Goal: Information Seeking & Learning: Learn about a topic

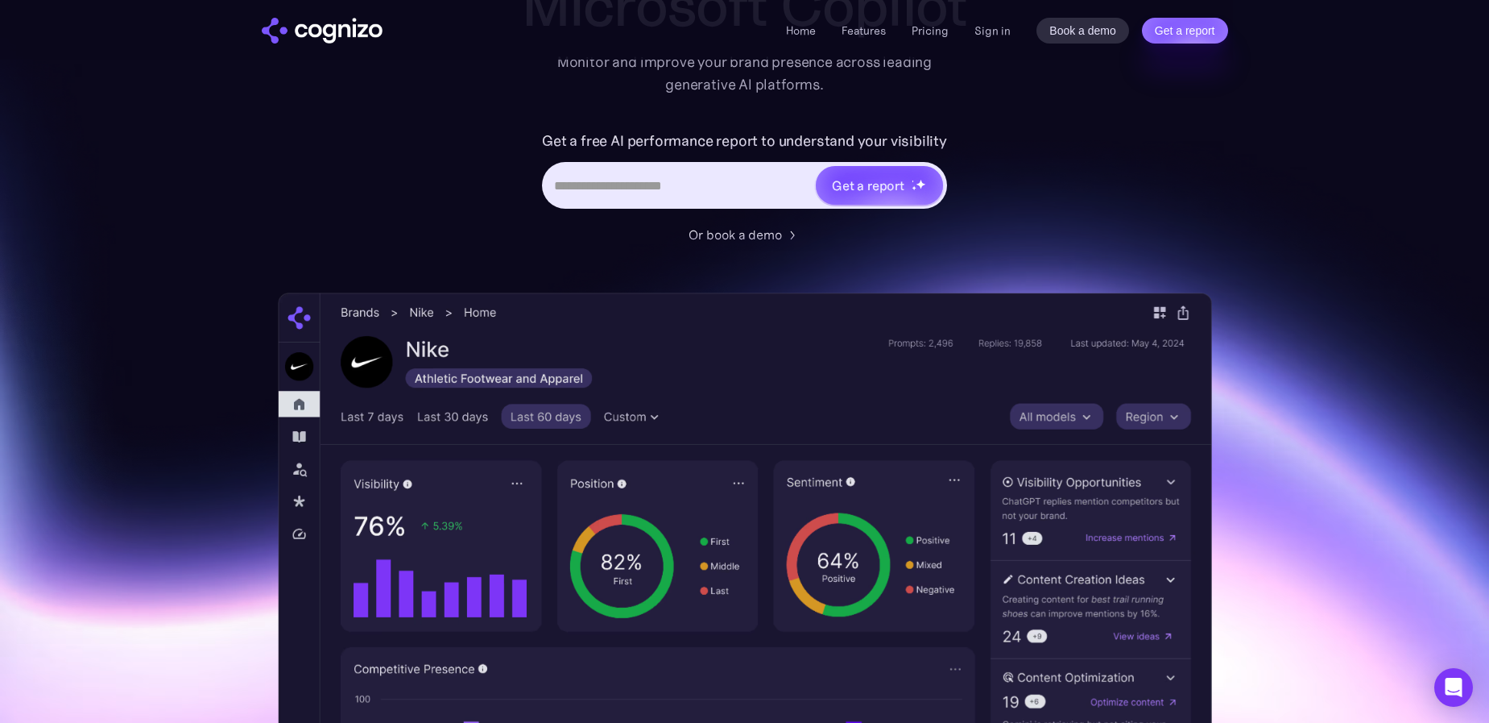
scroll to position [161, 0]
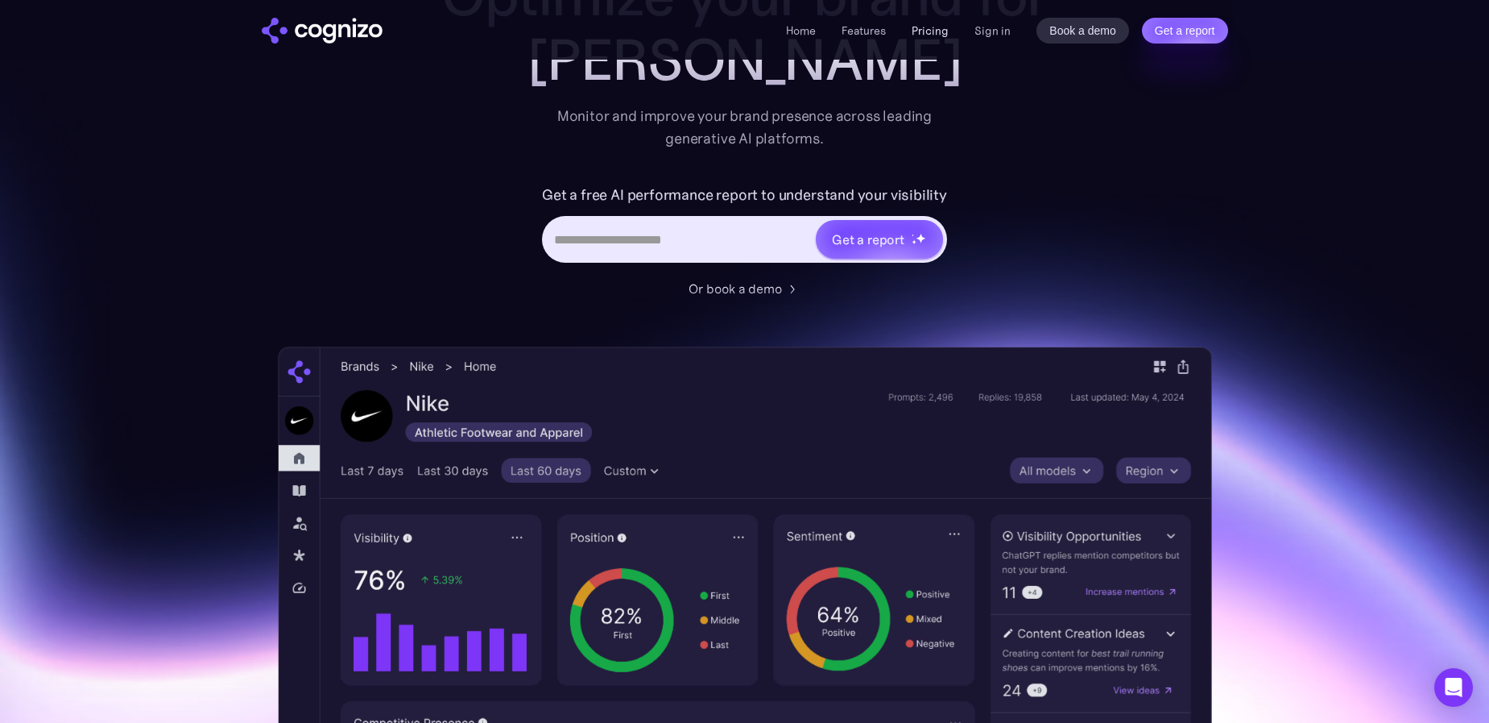
click at [932, 32] on link "Pricing" at bounding box center [930, 30] width 37 height 15
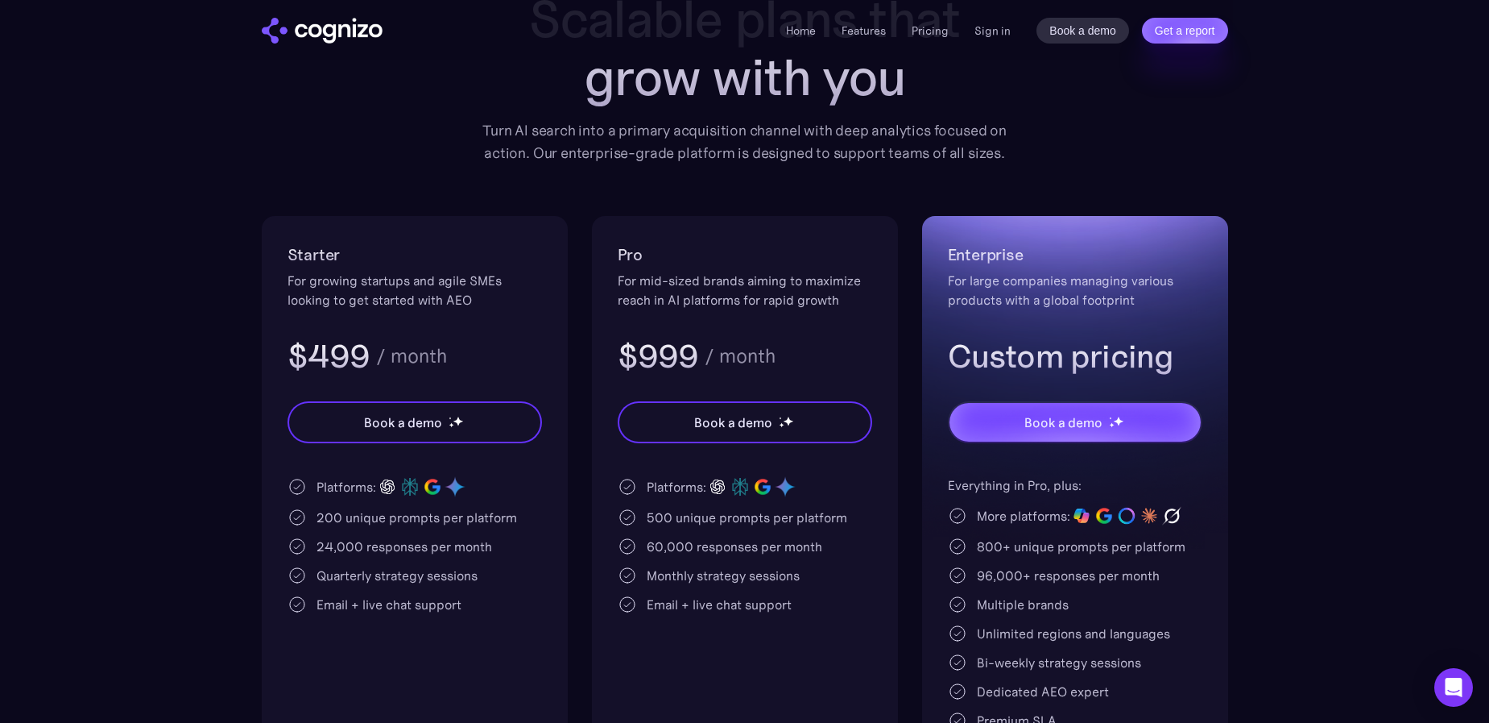
scroll to position [81, 0]
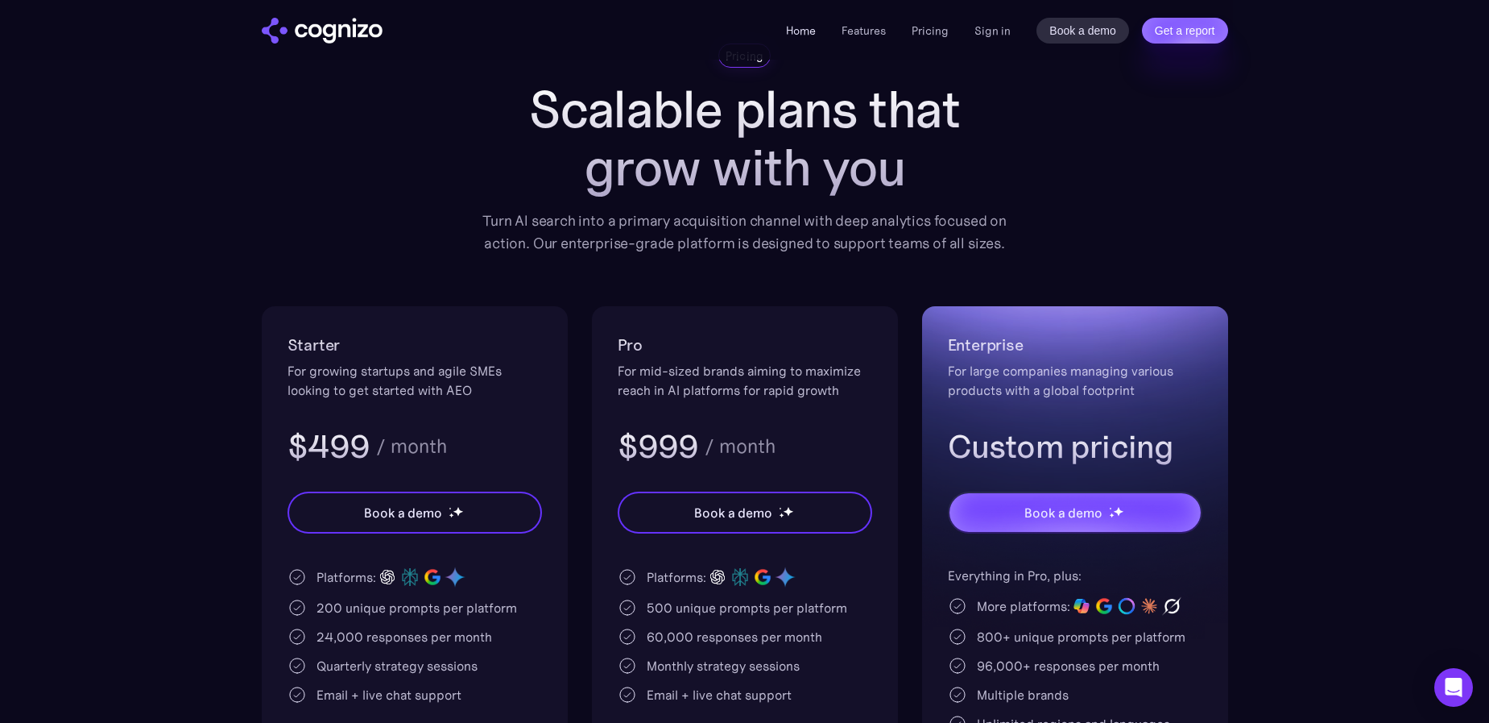
click at [793, 34] on link "Home" at bounding box center [801, 30] width 30 height 15
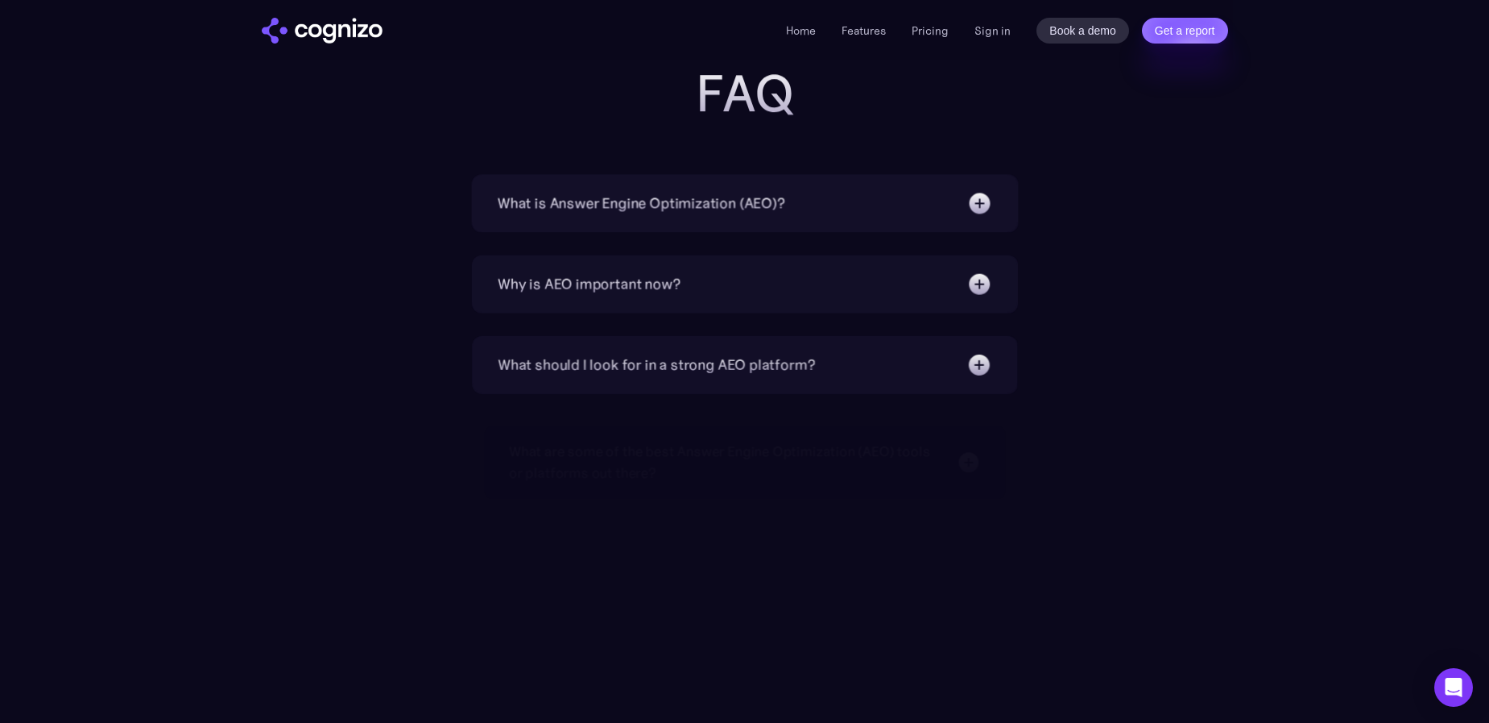
scroll to position [5156, 0]
